Goal: Task Accomplishment & Management: Manage account settings

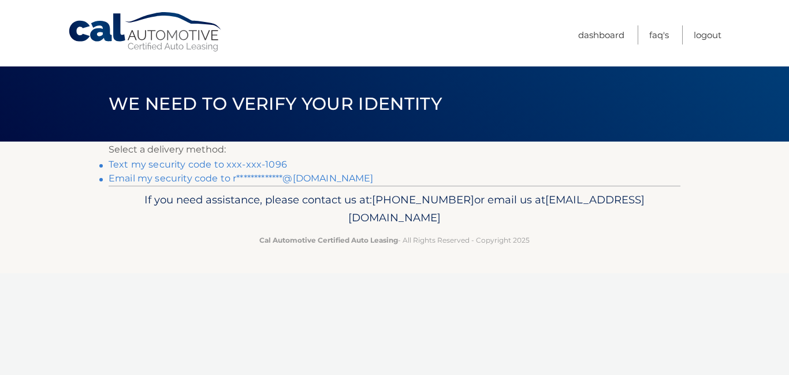
click at [199, 180] on link "**********" at bounding box center [241, 178] width 265 height 11
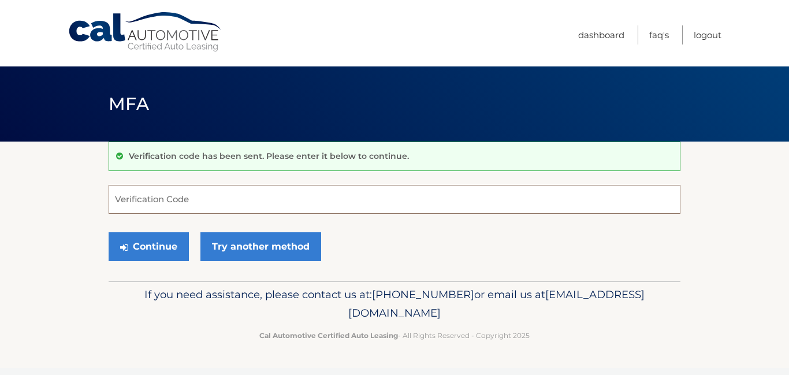
click at [169, 196] on input "Verification Code" at bounding box center [395, 199] width 572 height 29
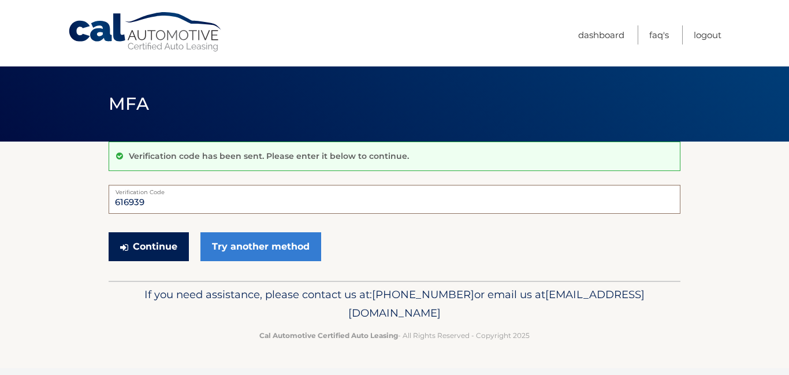
type input "616939"
click at [159, 251] on button "Continue" at bounding box center [149, 246] width 80 height 29
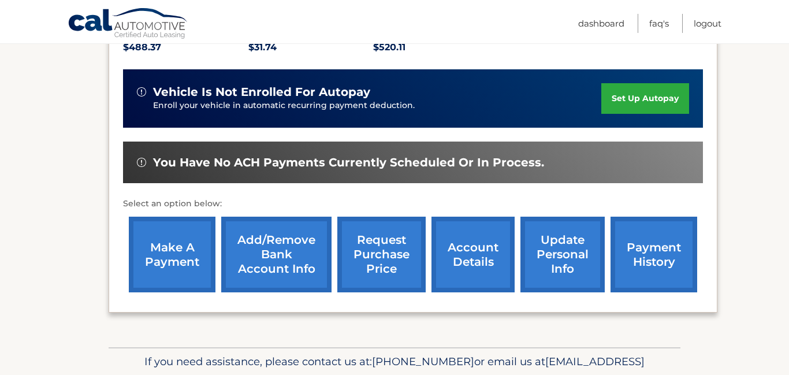
scroll to position [268, 0]
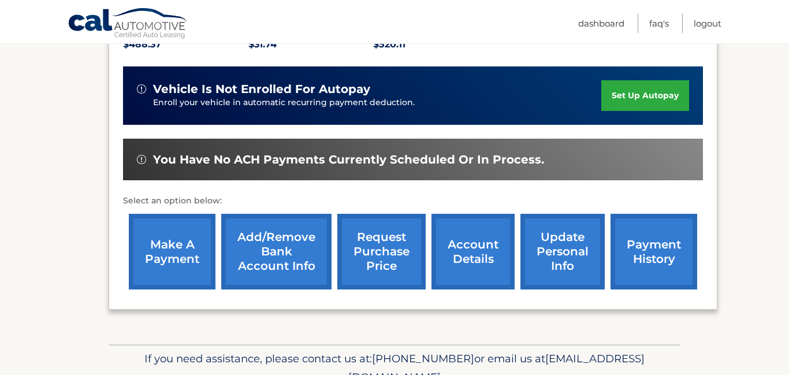
click at [179, 246] on link "make a payment" at bounding box center [172, 252] width 87 height 76
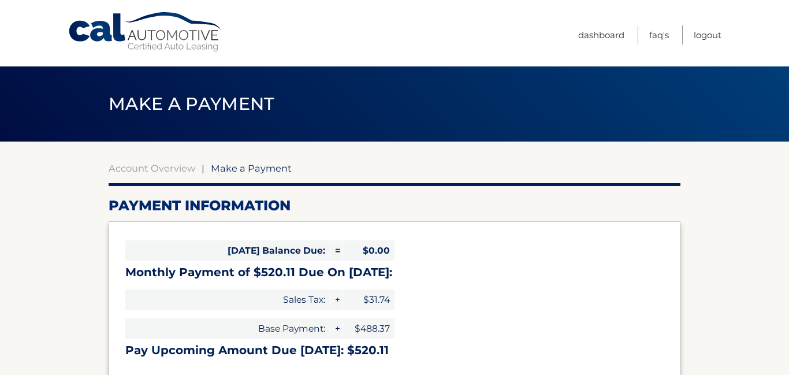
select select "MTNmMTJlZmItMjQ0MS00ZWZmLTg1ZmYtY2IwM2Q2MTRhNjMx"
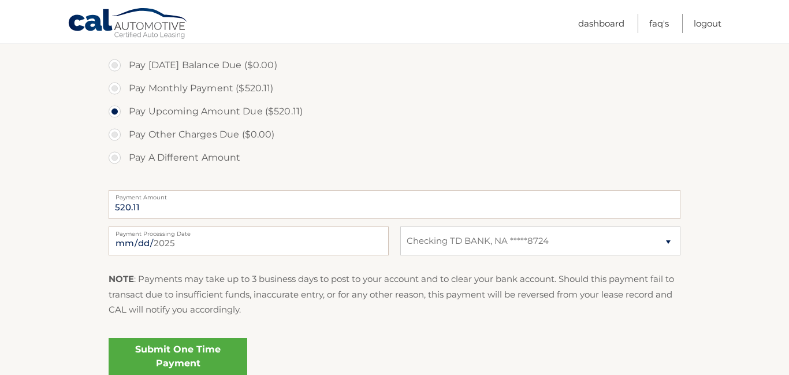
scroll to position [355, 0]
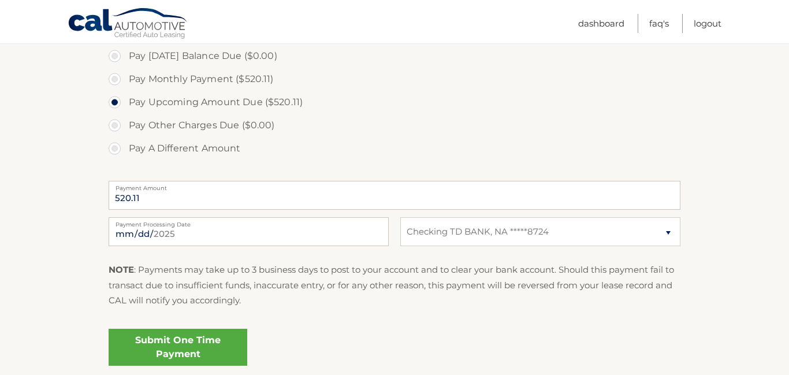
click at [174, 345] on link "Submit One Time Payment" at bounding box center [178, 347] width 139 height 37
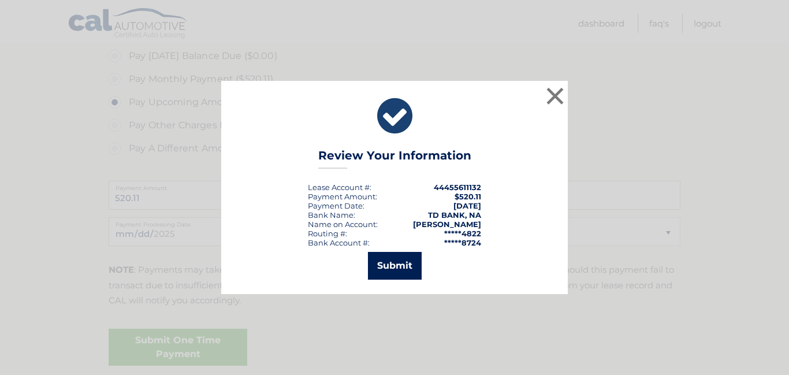
click at [386, 268] on button "Submit" at bounding box center [395, 266] width 54 height 28
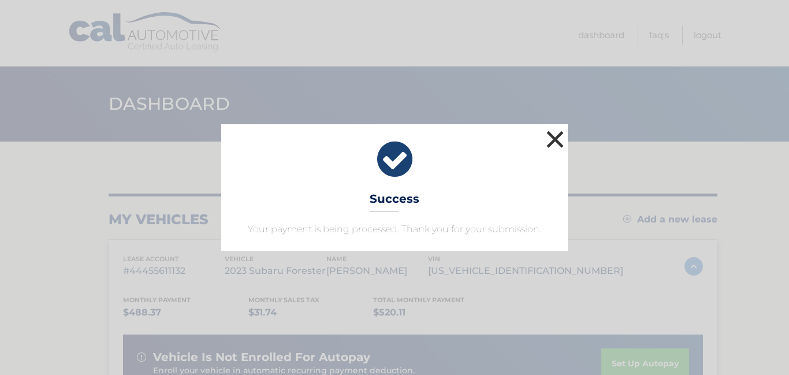
click at [555, 137] on button "×" at bounding box center [554, 139] width 23 height 23
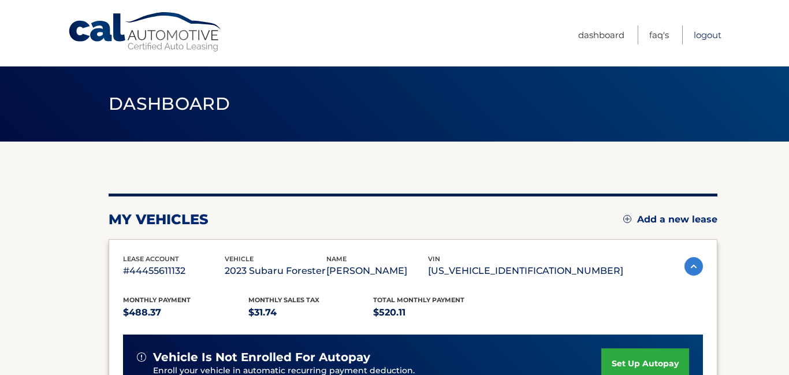
click at [700, 39] on link "Logout" at bounding box center [707, 34] width 28 height 19
